Goal: Communication & Community: Answer question/provide support

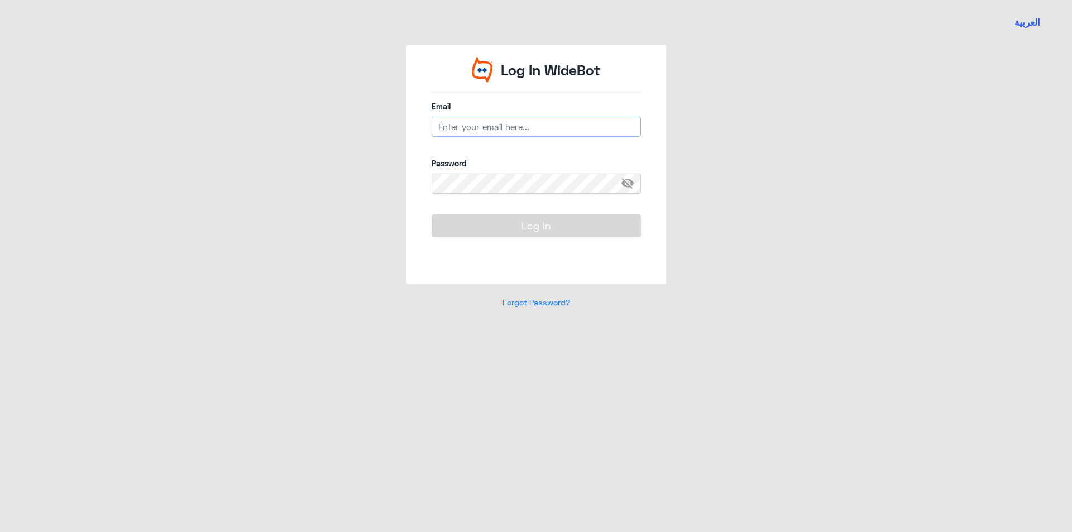
type input "[EMAIL_ADDRESS][DOMAIN_NAME]"
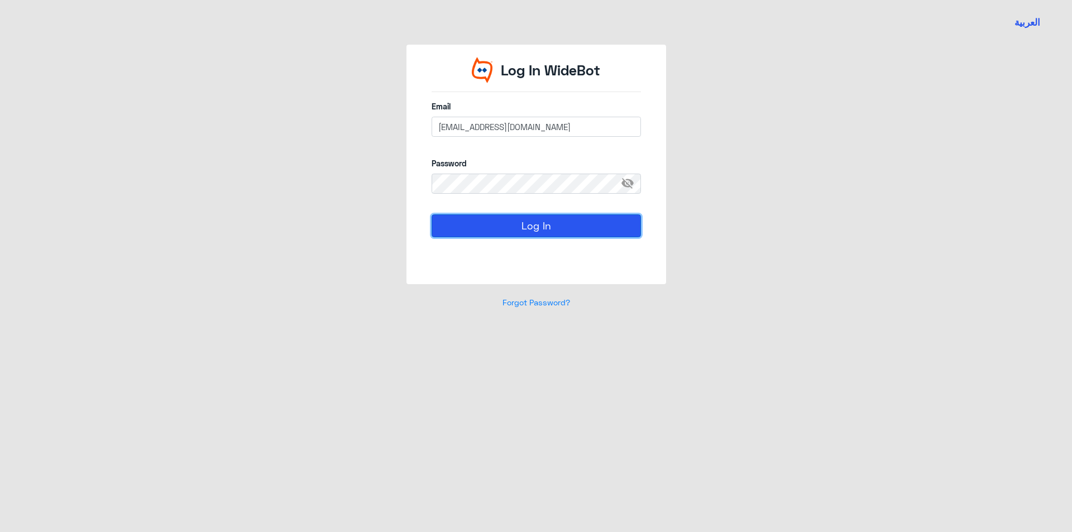
click at [543, 232] on button "Log In" at bounding box center [536, 225] width 209 height 22
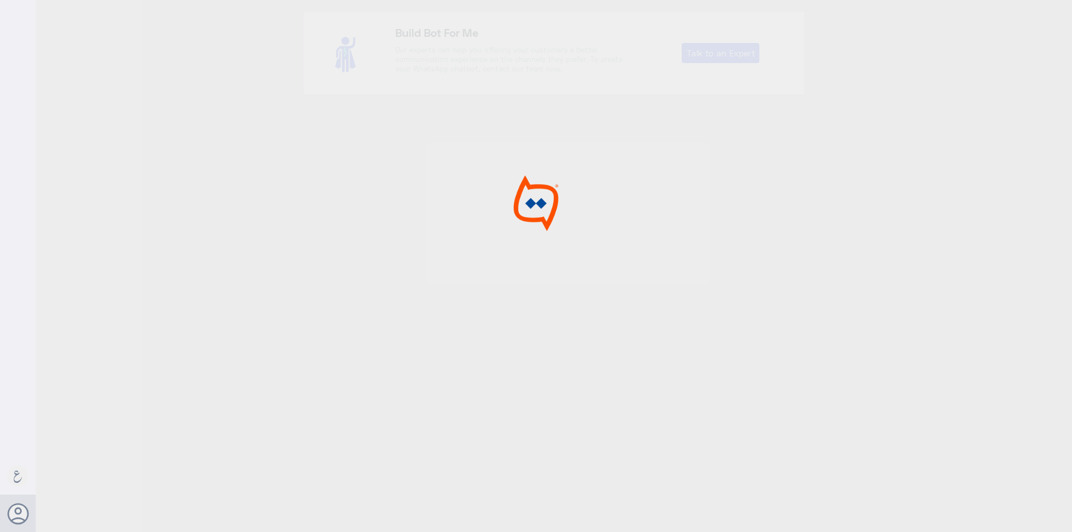
click at [548, 234] on div at bounding box center [536, 267] width 1072 height 535
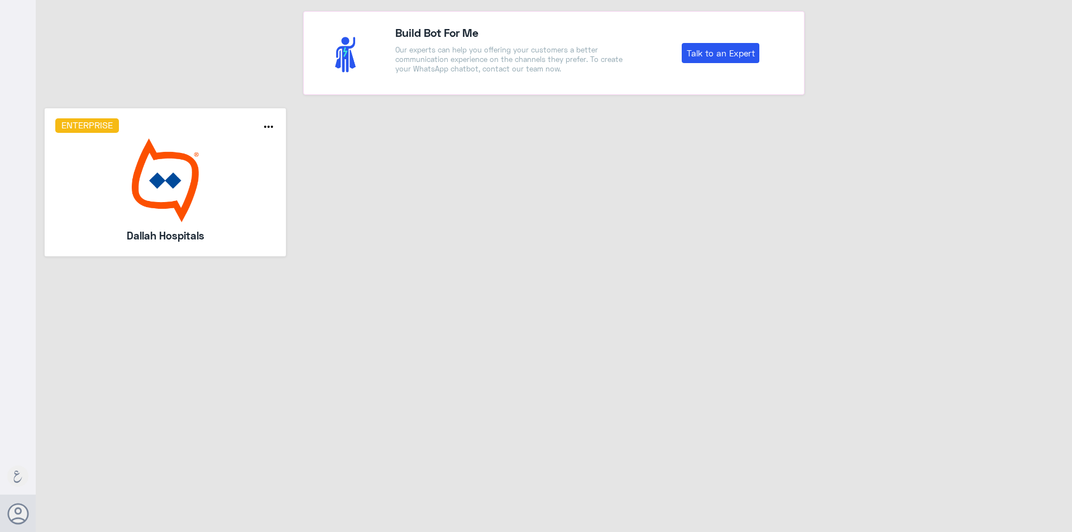
click at [242, 208] on img at bounding box center [165, 180] width 221 height 84
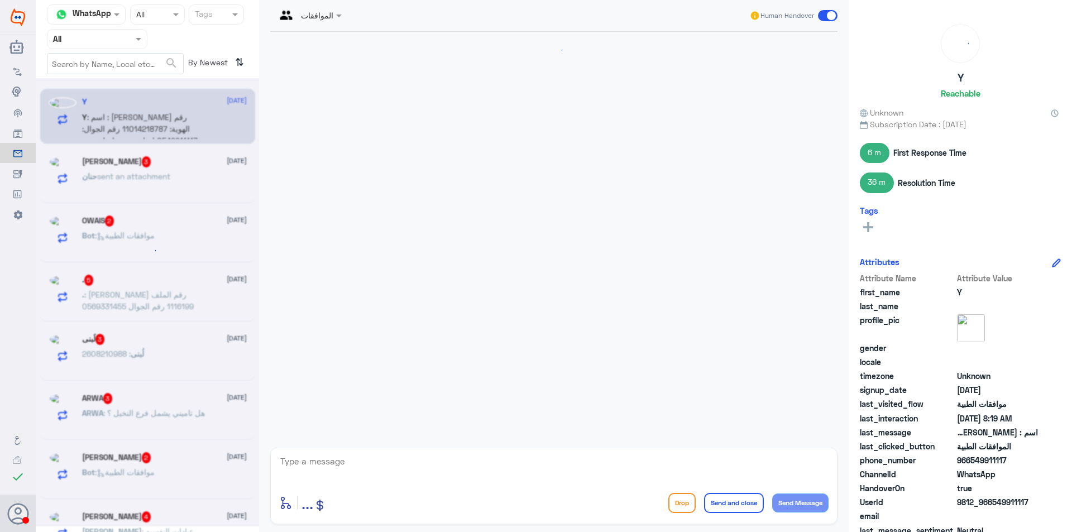
scroll to position [947, 0]
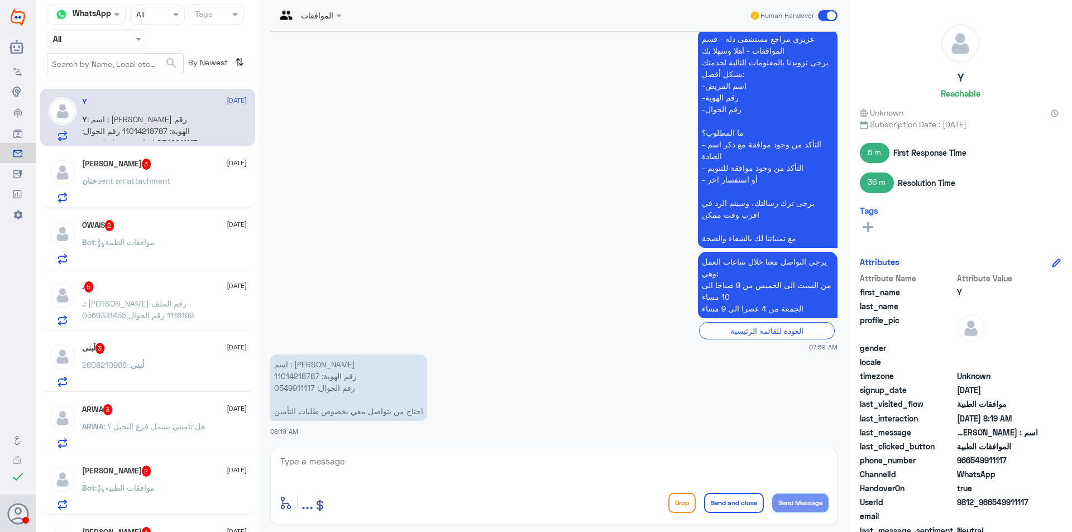
click at [74, 45] on input "text" at bounding box center [83, 38] width 61 height 13
click at [92, 89] on b "Unassigned" at bounding box center [93, 86] width 42 height 9
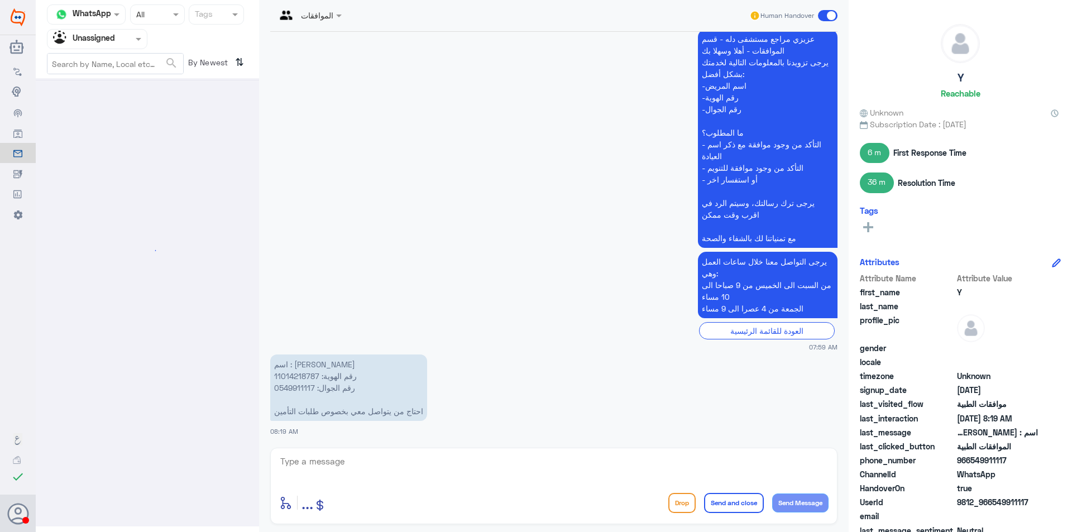
scroll to position [0, 0]
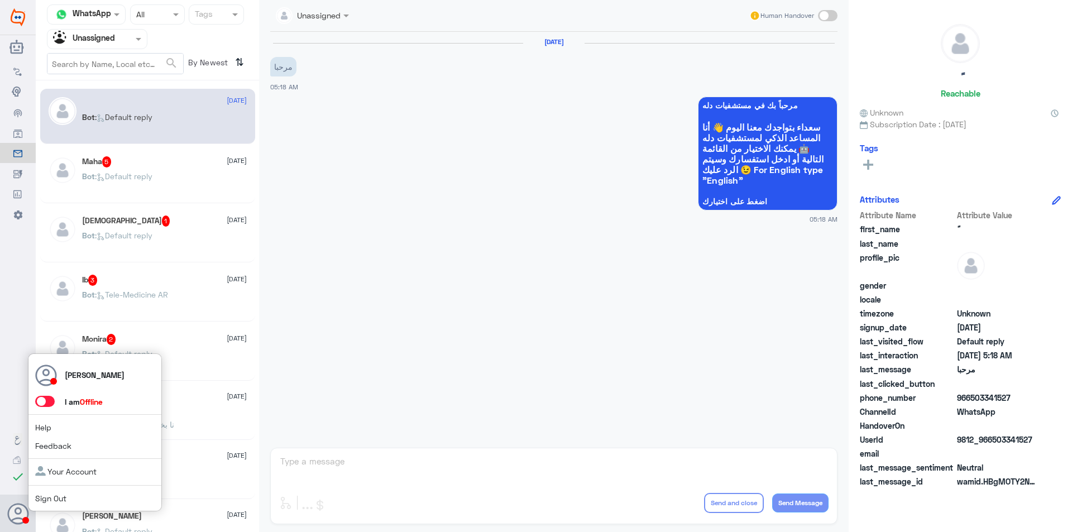
click at [44, 402] on span at bounding box center [45, 401] width 20 height 11
click at [0, 0] on input "checkbox" at bounding box center [0, 0] width 0 height 0
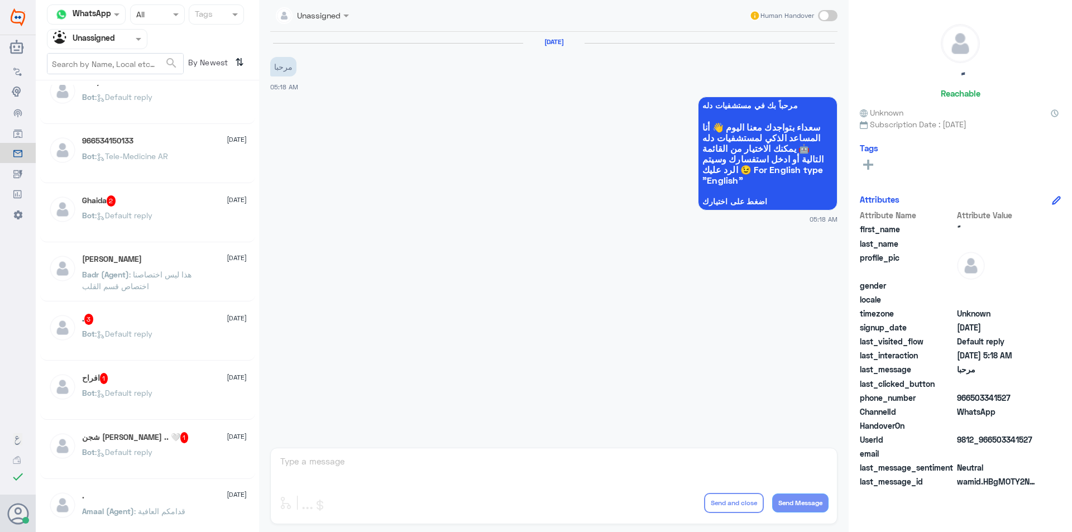
scroll to position [614, 0]
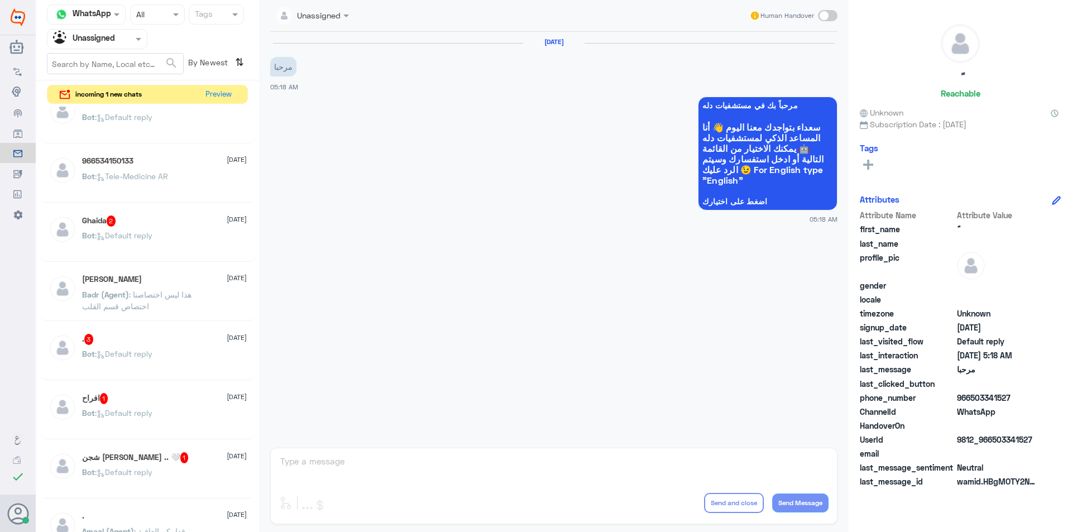
click at [126, 35] on div at bounding box center [96, 38] width 99 height 13
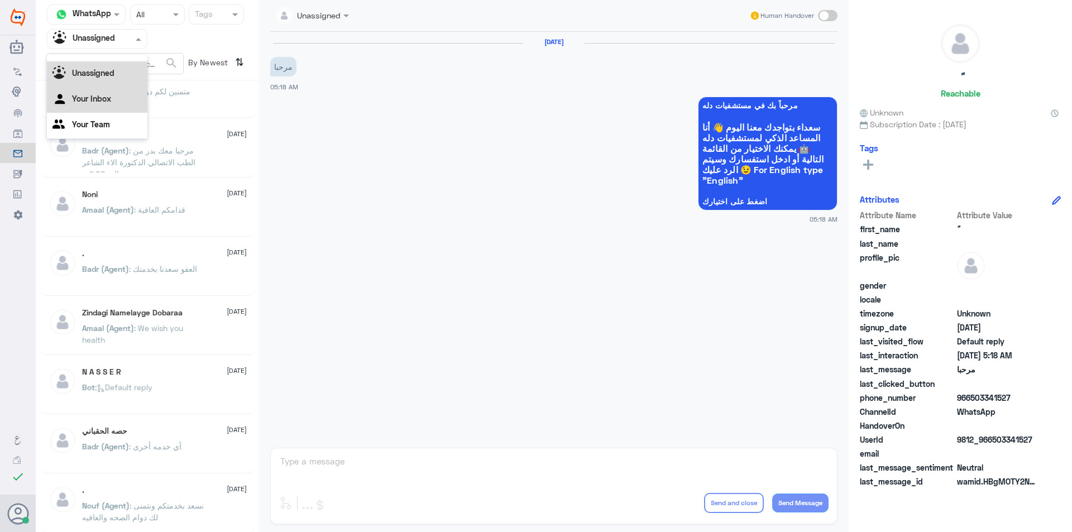
scroll to position [112, 0]
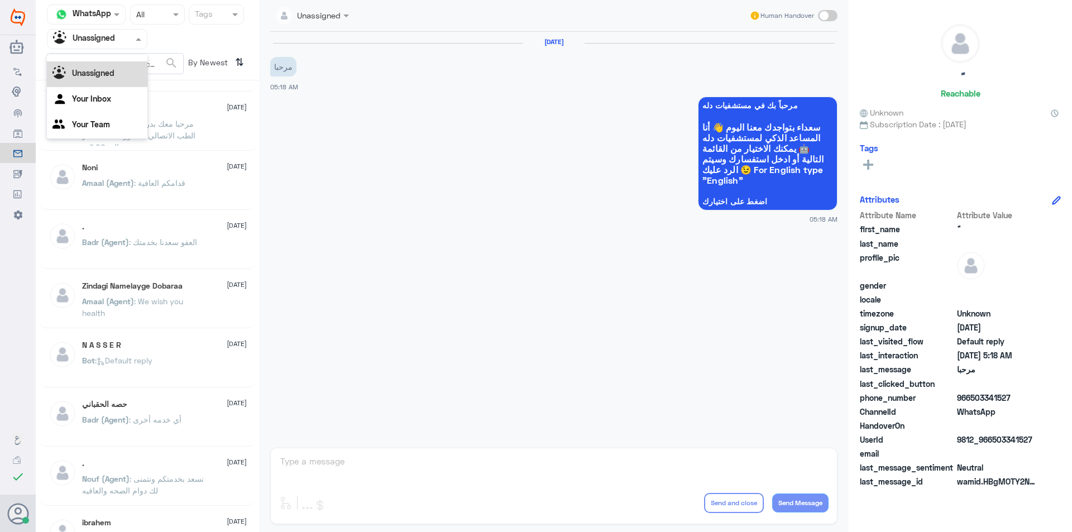
click at [122, 74] on div "Unassigned" at bounding box center [97, 74] width 101 height 26
click at [96, 31] on div "Unassigned" at bounding box center [84, 39] width 62 height 17
click at [202, 148] on div "ROUBY [DATE][PERSON_NAME] (Agent) : مرحبا معك بدر من الطب الاتصالي الدكتورة الا…" at bounding box center [147, 122] width 215 height 55
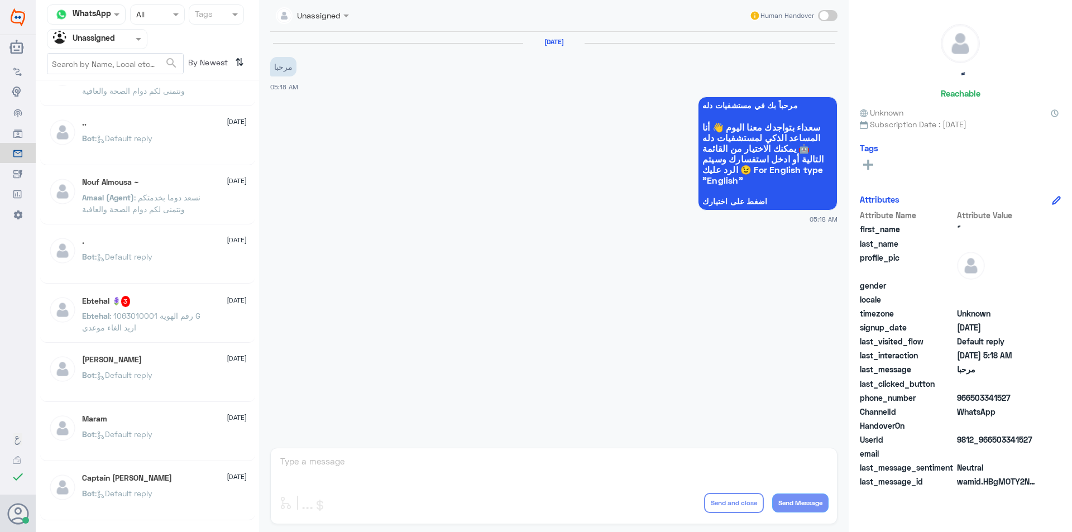
scroll to position [173, 0]
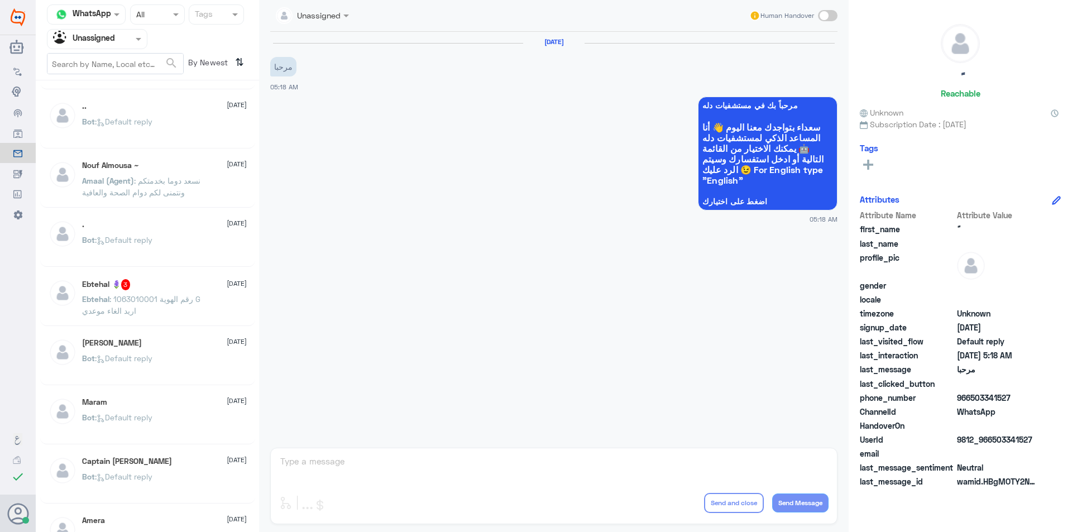
drag, startPoint x: 260, startPoint y: 259, endPoint x: 264, endPoint y: 340, distance: 81.1
click at [264, 340] on div "Unassigned Human Handover [DATE] مرحبا 05:18 AM مرحباً بك في مستشفيات دله سعداء…" at bounding box center [554, 267] width 590 height 535
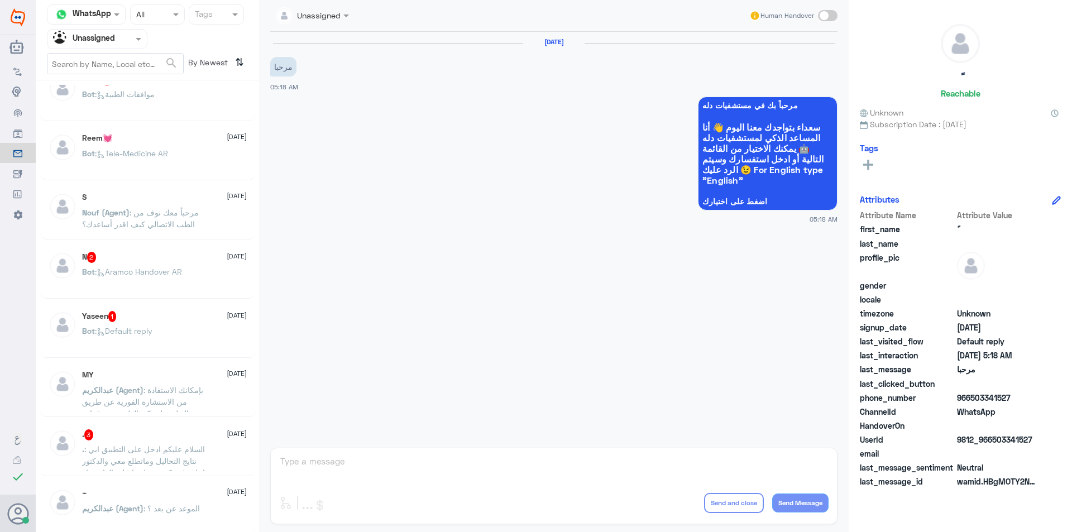
scroll to position [447, 0]
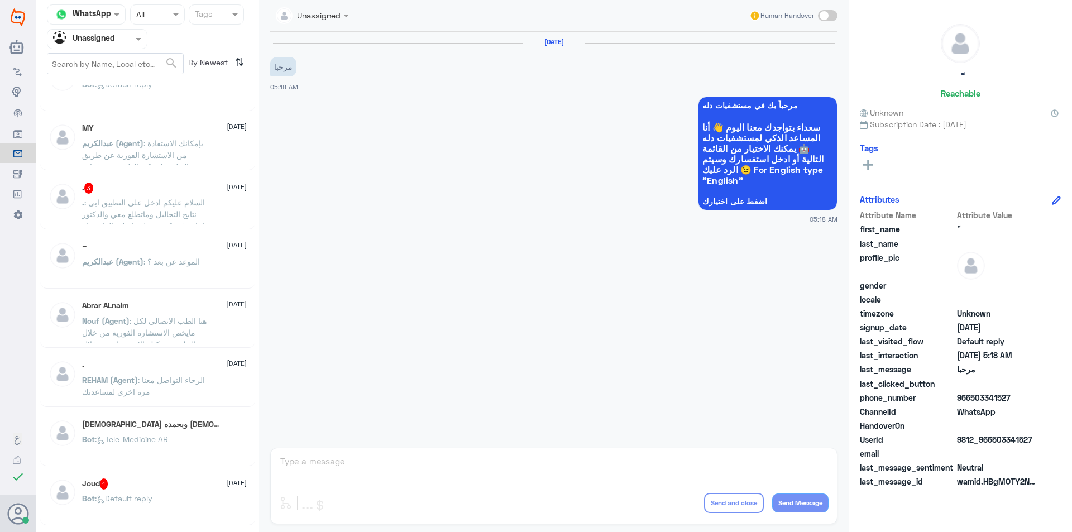
click at [125, 62] on input "text" at bounding box center [115, 64] width 136 height 20
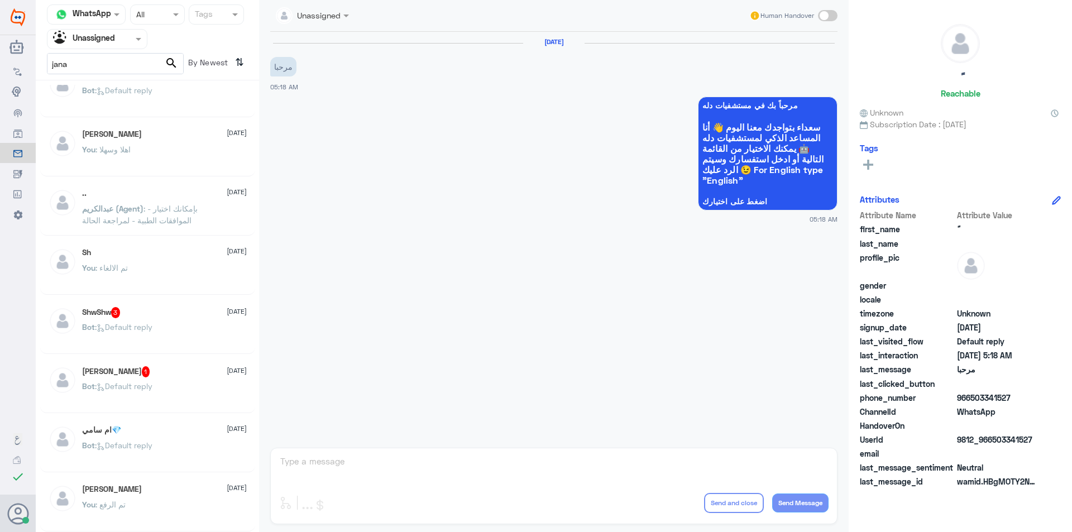
scroll to position [272, 0]
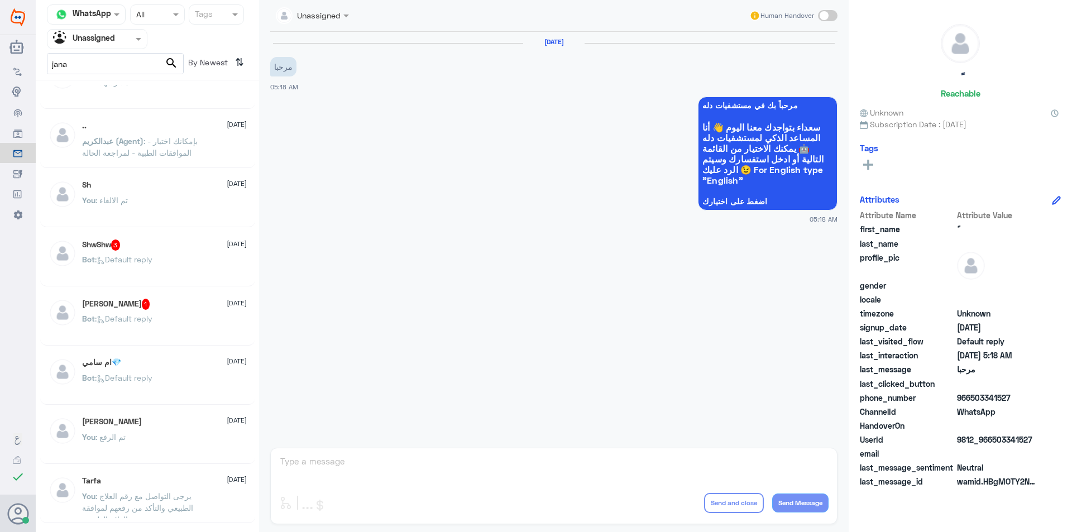
type input "jana"
click at [175, 211] on div "You : تم الالغاء" at bounding box center [164, 209] width 165 height 25
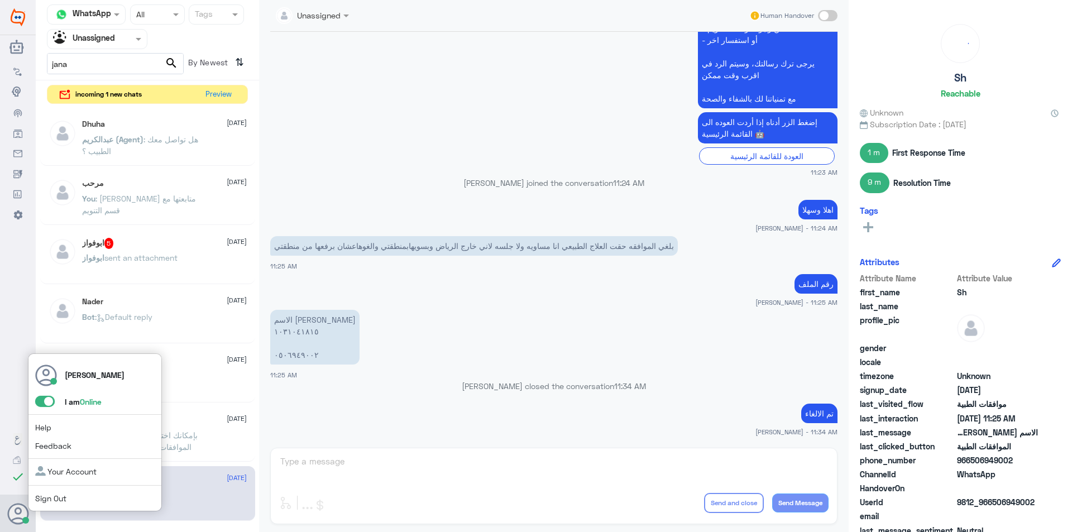
click at [15, 506] on icon at bounding box center [18, 514] width 22 height 22
click at [50, 403] on span at bounding box center [45, 401] width 20 height 11
click at [0, 0] on input "checkbox" at bounding box center [0, 0] width 0 height 0
click at [66, 500] on link "Sign Out" at bounding box center [50, 498] width 31 height 9
